Goal: Task Accomplishment & Management: Use online tool/utility

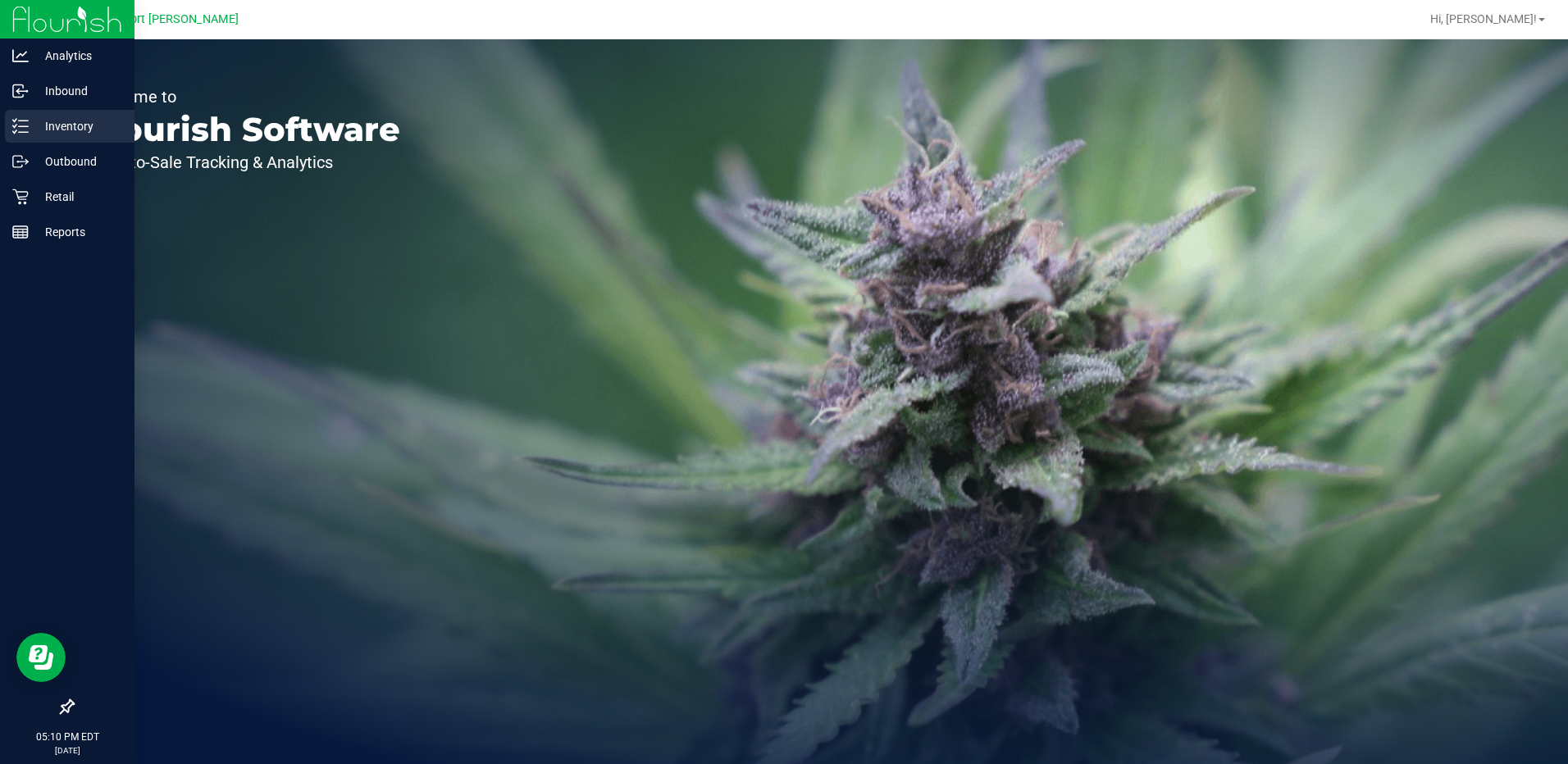
click at [67, 128] on p "Inventory" at bounding box center [77, 126] width 99 height 19
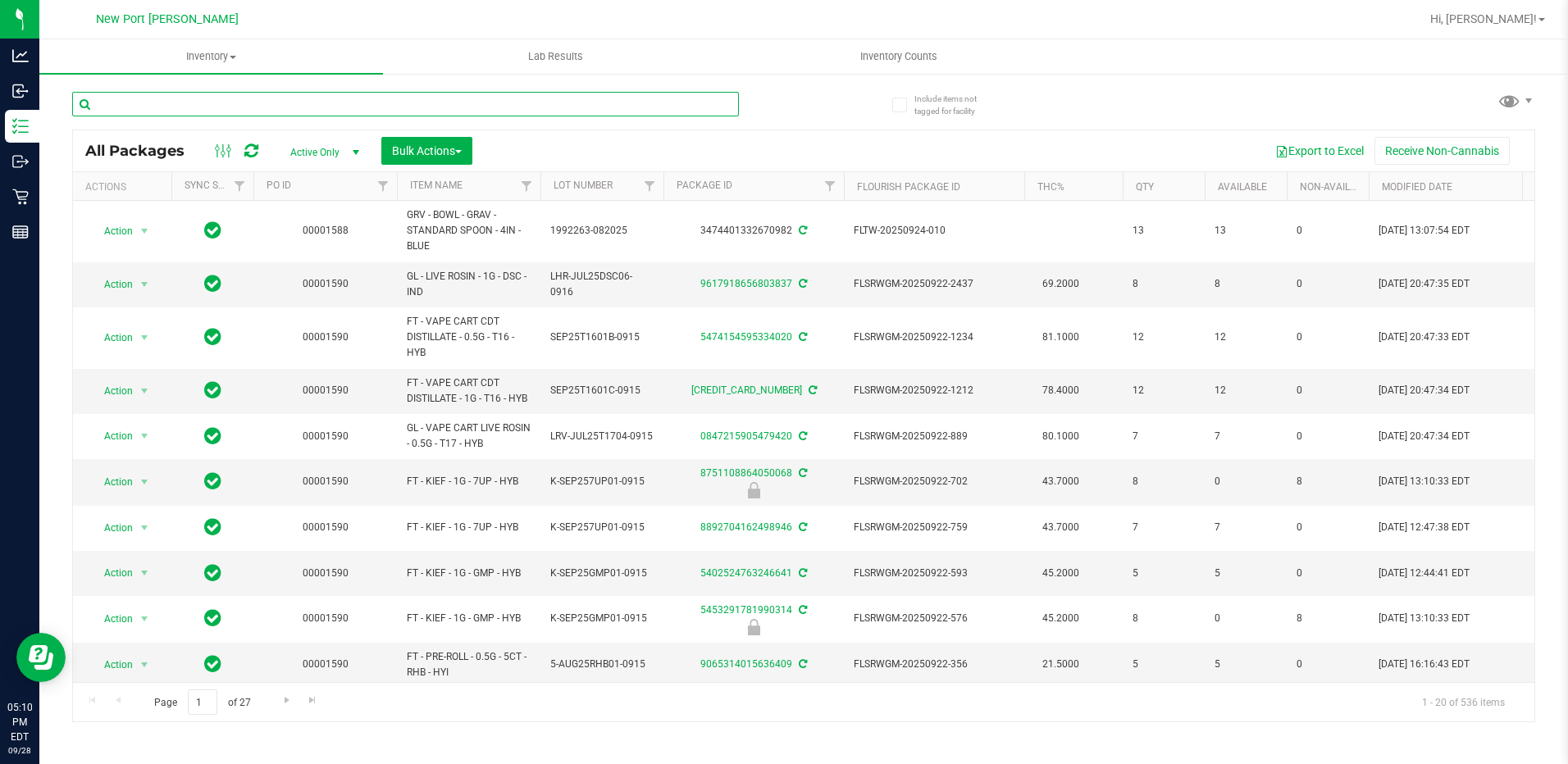
click at [146, 105] on input "text" at bounding box center [406, 104] width 667 height 24
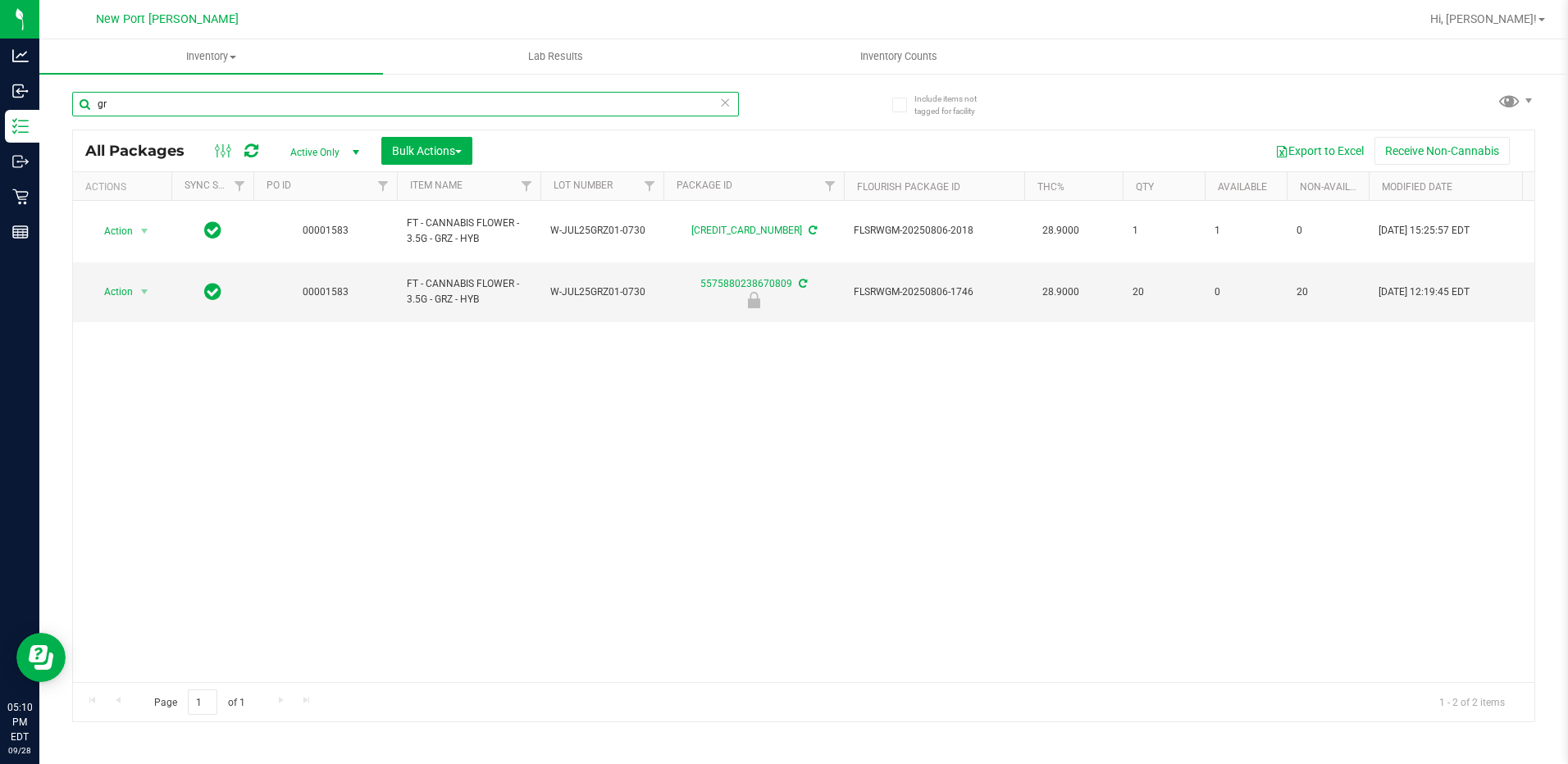
type input "g"
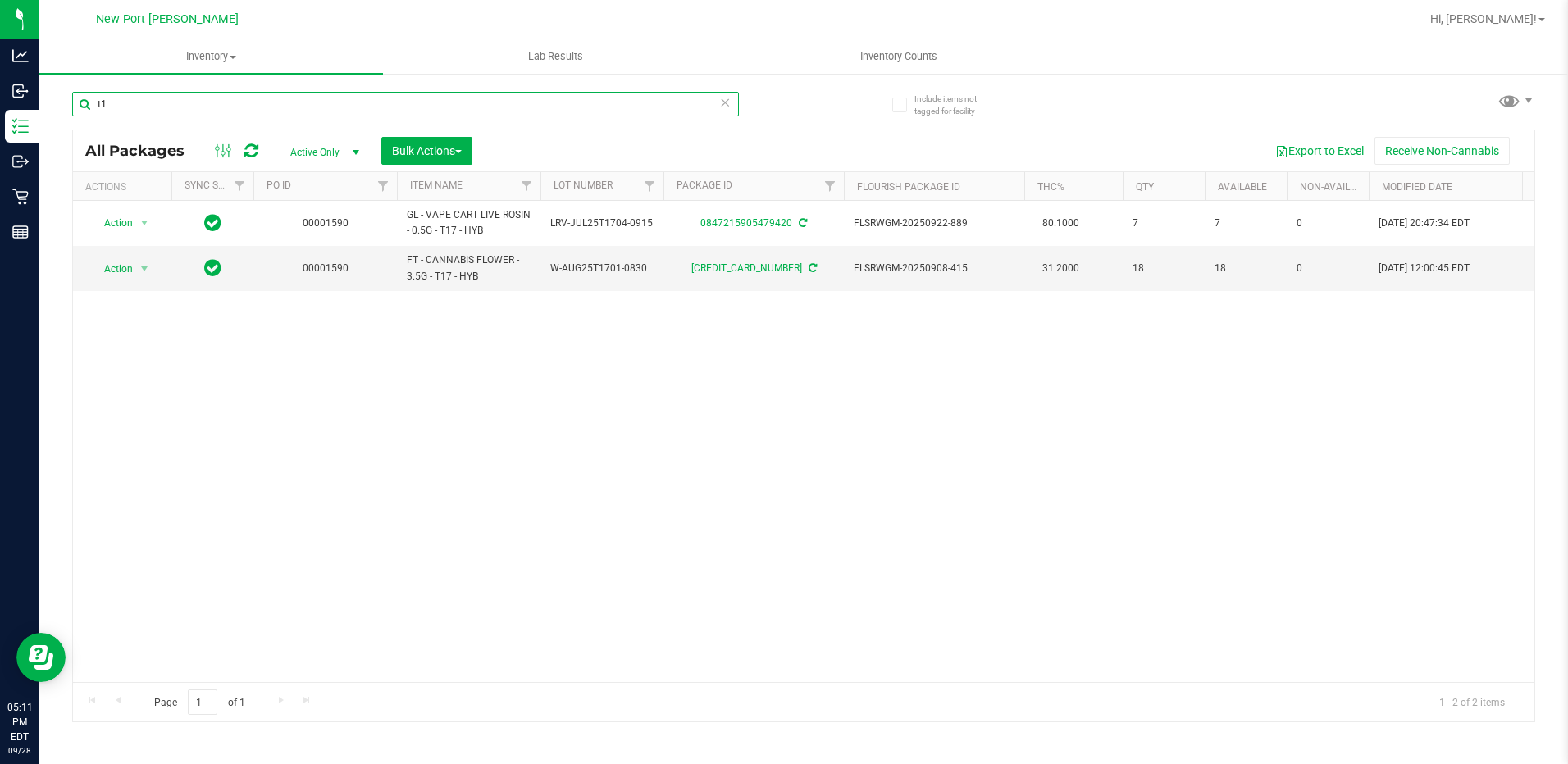
type input "t"
type input "s"
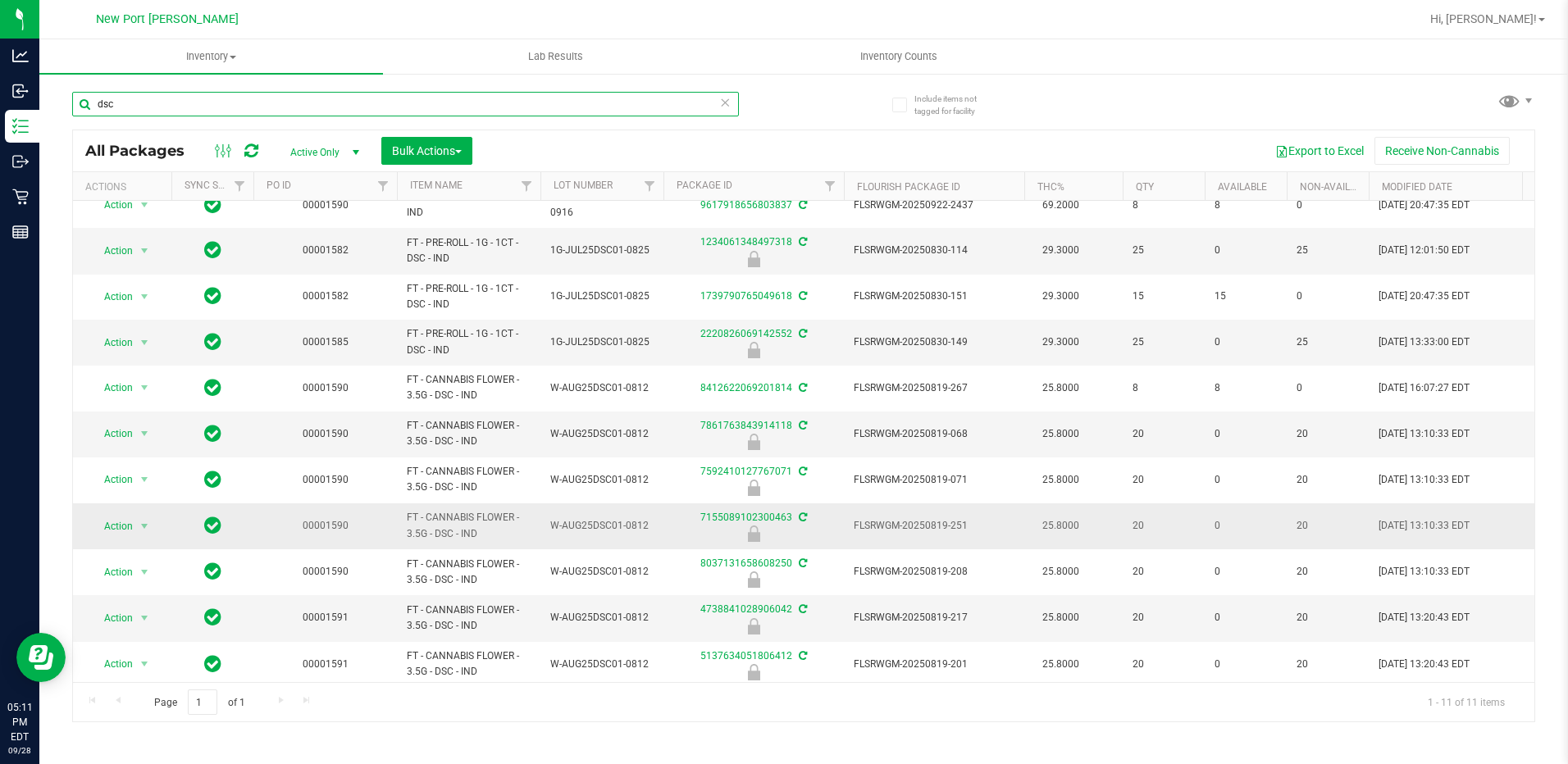
scroll to position [35, 0]
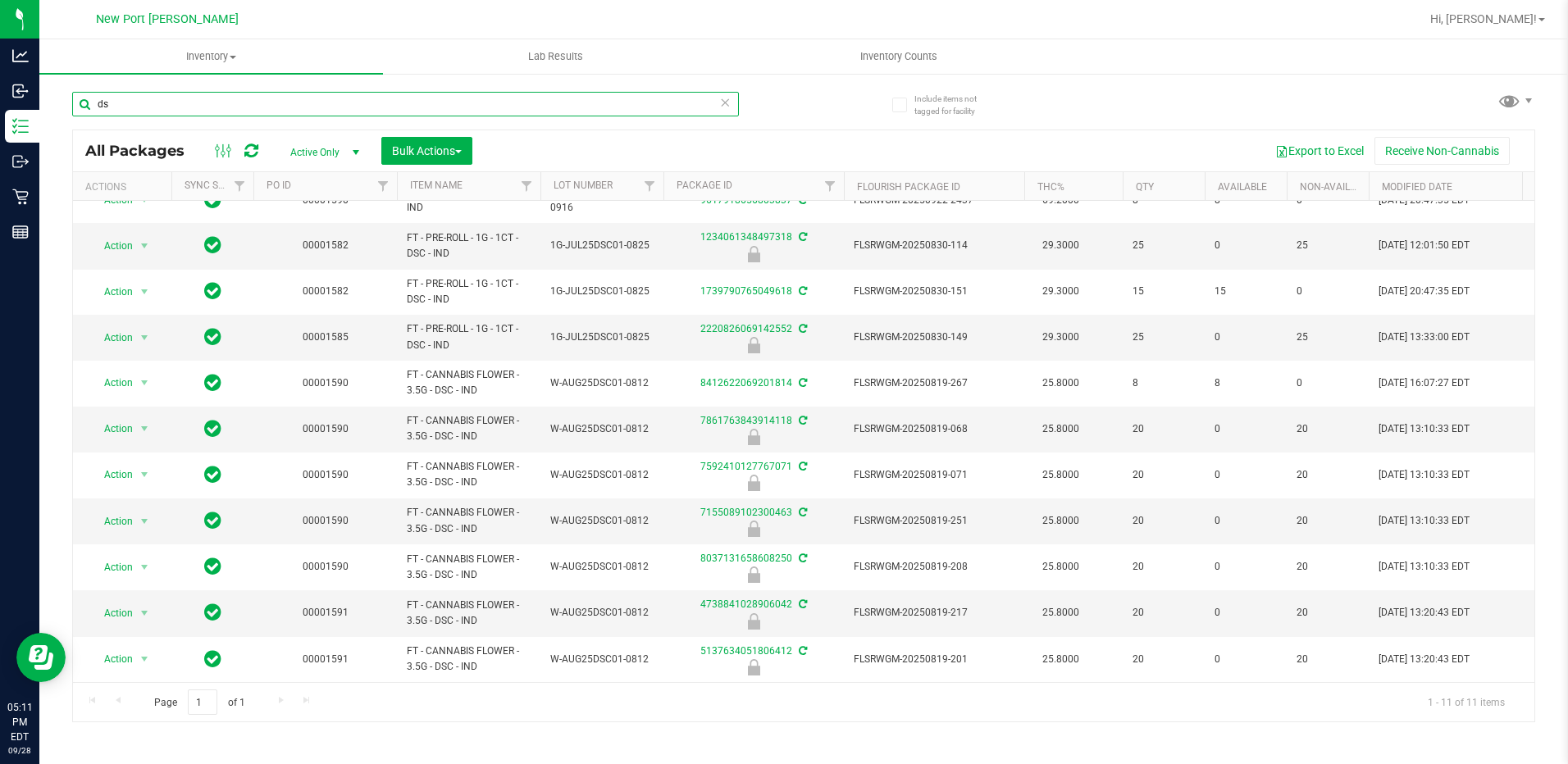
type input "d"
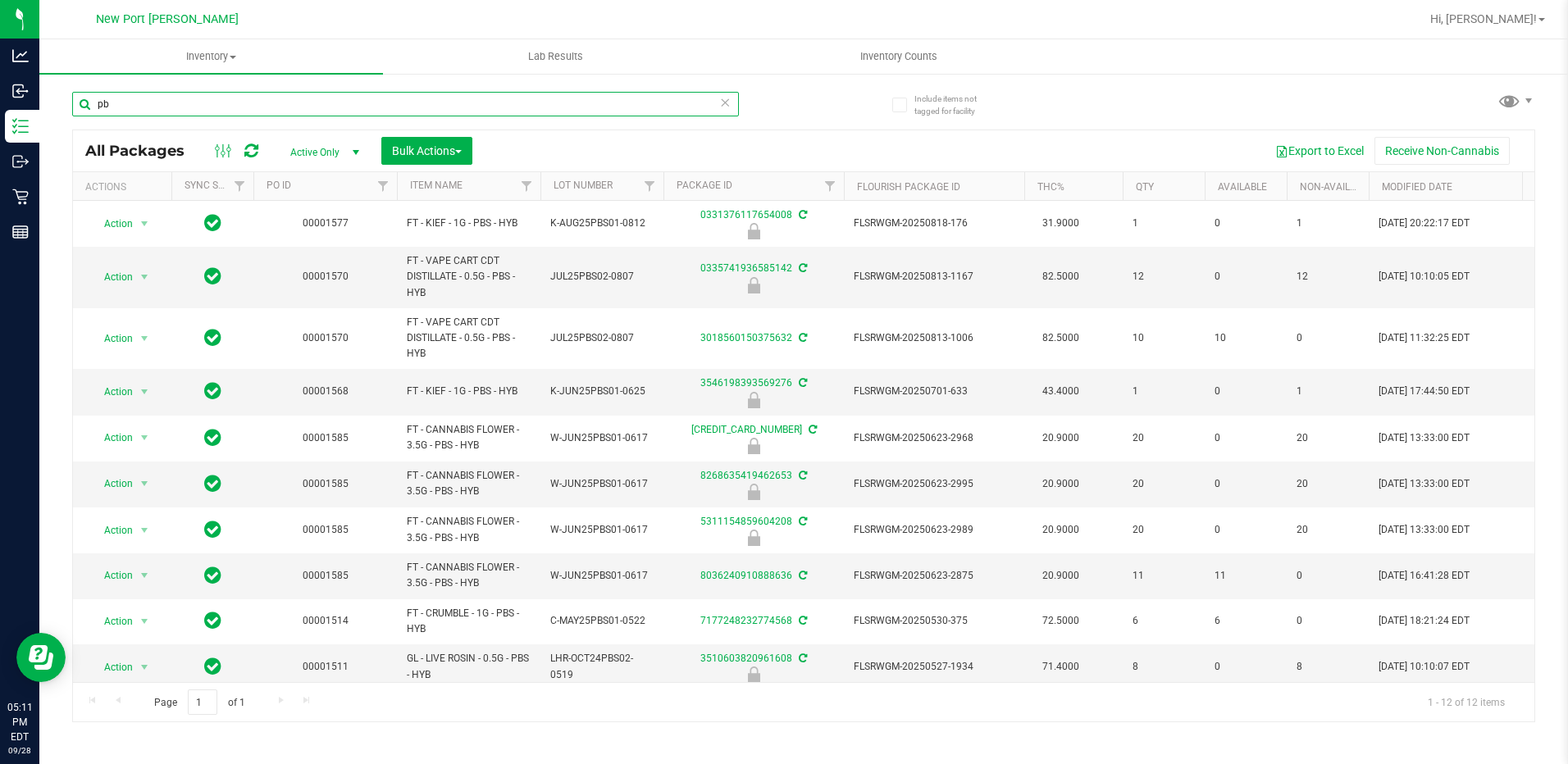
type input "p"
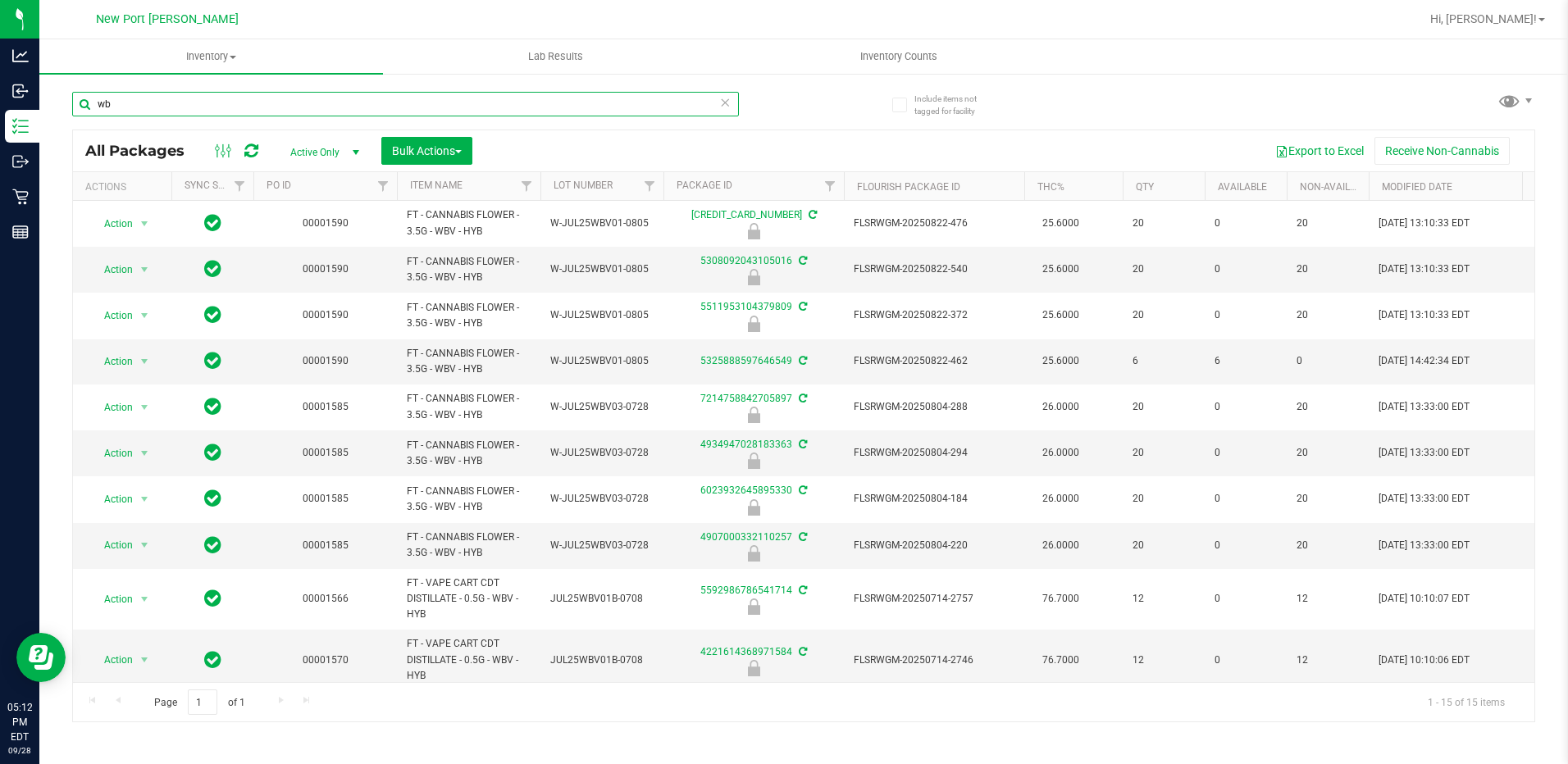
type input "w"
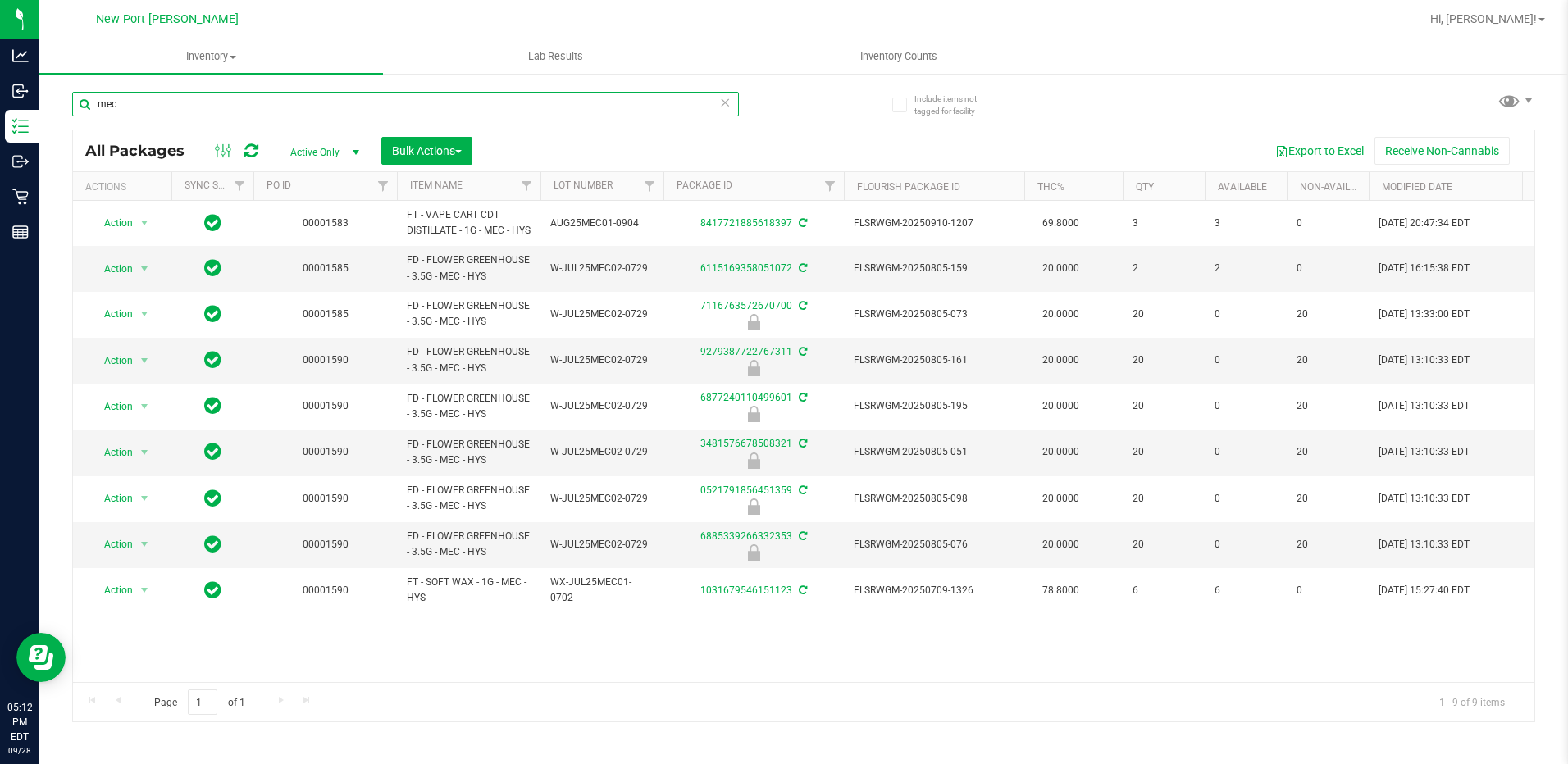
type input "mec"
